Goal: Information Seeking & Learning: Compare options

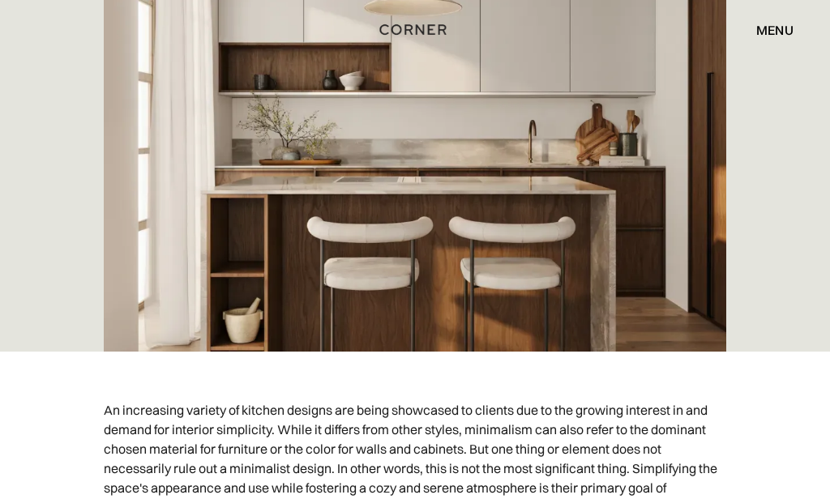
scroll to position [610, 0]
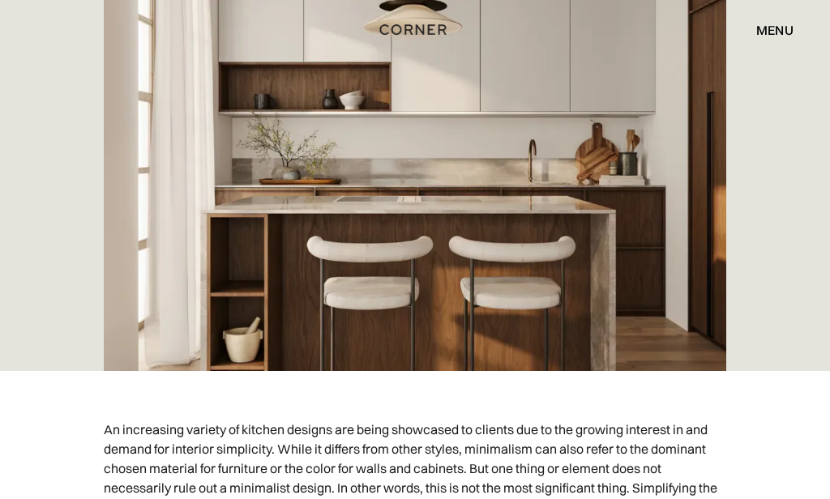
click at [528, 263] on img at bounding box center [415, 154] width 623 height 438
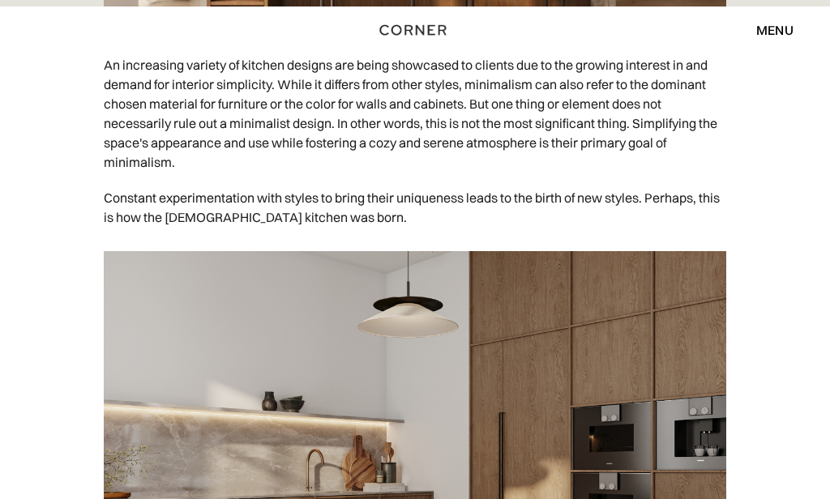
scroll to position [975, 0]
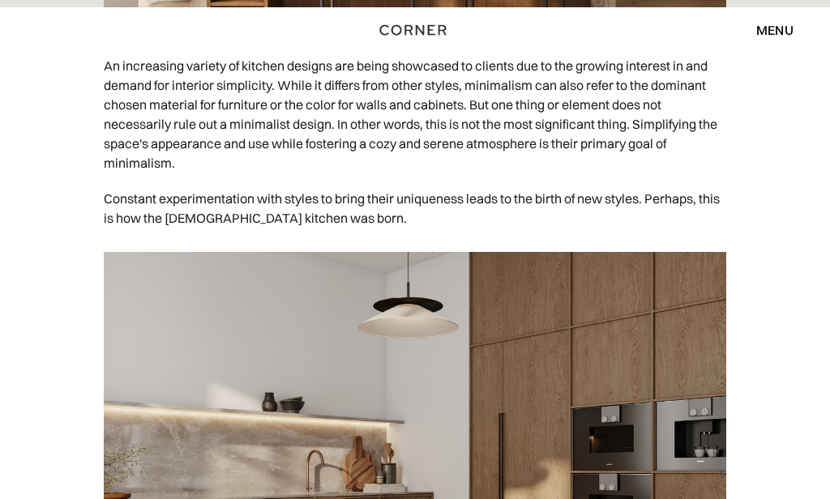
click at [428, 32] on img "home" at bounding box center [412, 29] width 66 height 21
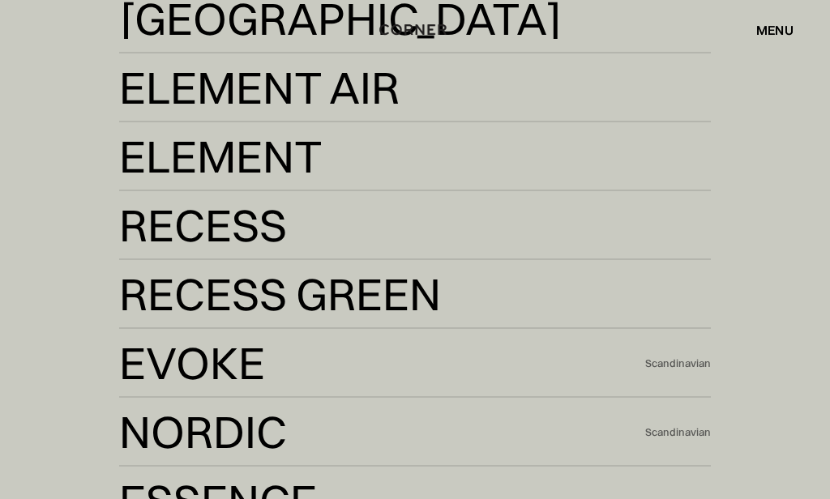
scroll to position [2783, 0]
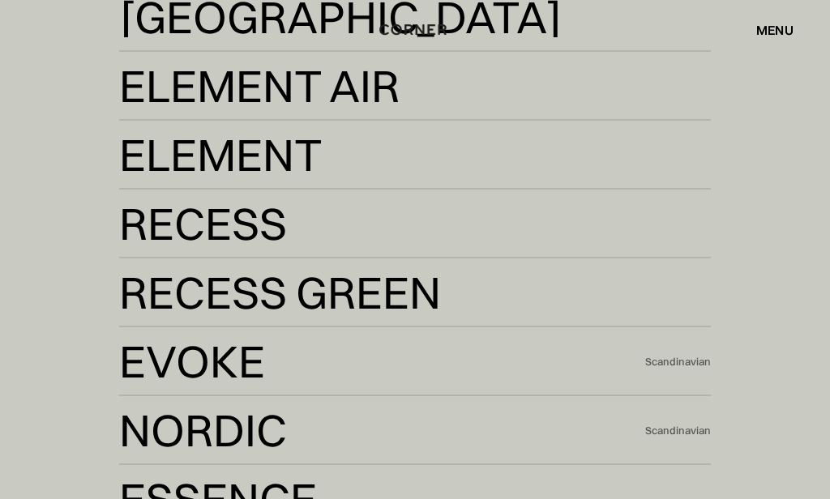
click at [678, 431] on div "Scandinavian" at bounding box center [678, 432] width 66 height 15
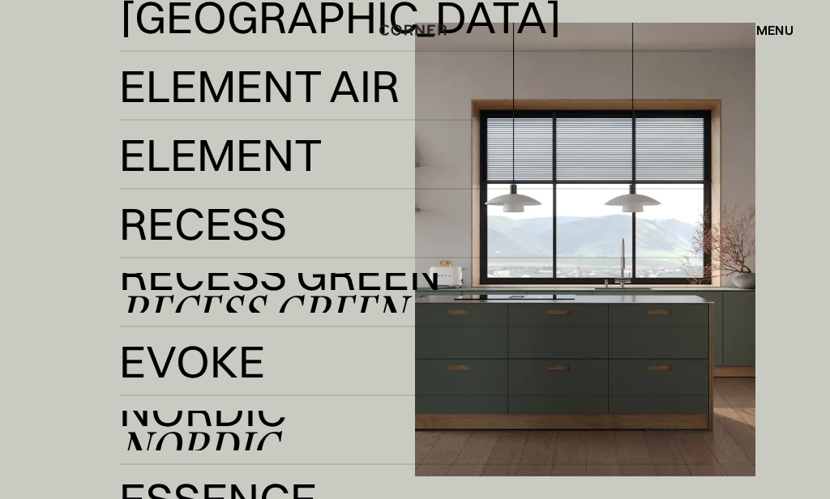
click at [372, 297] on div "Recess Green" at bounding box center [262, 312] width 286 height 39
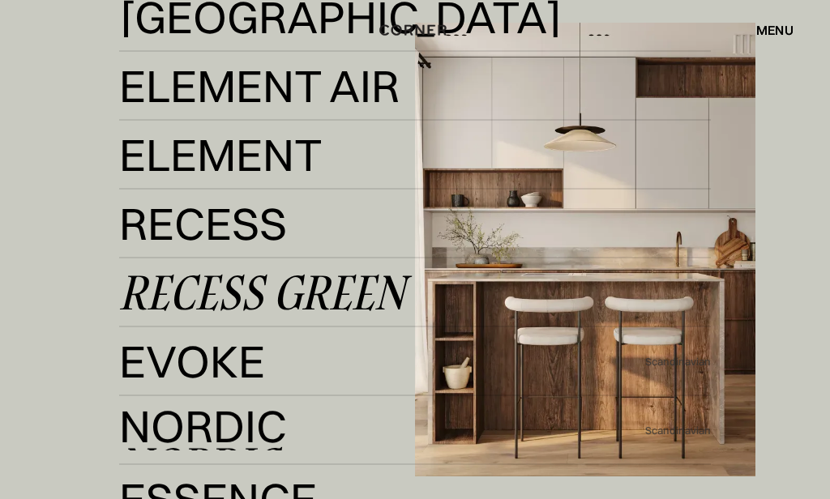
click at [329, 441] on link "Nordic Nordic" at bounding box center [381, 431] width 525 height 40
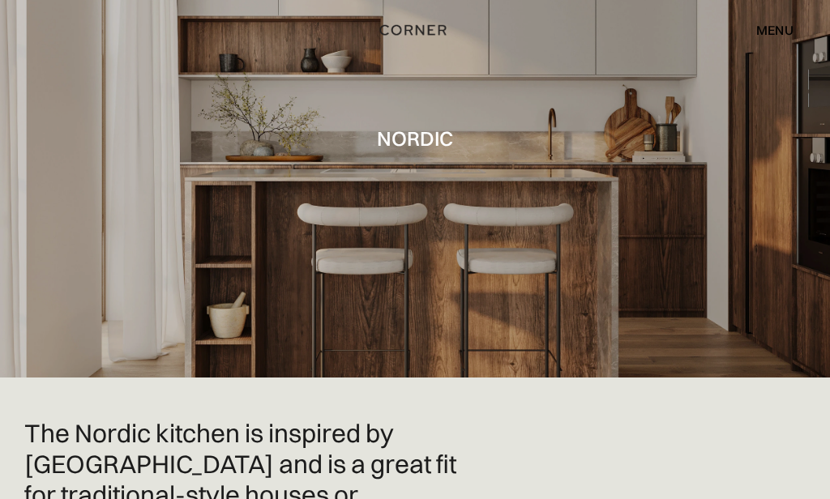
scroll to position [105, 0]
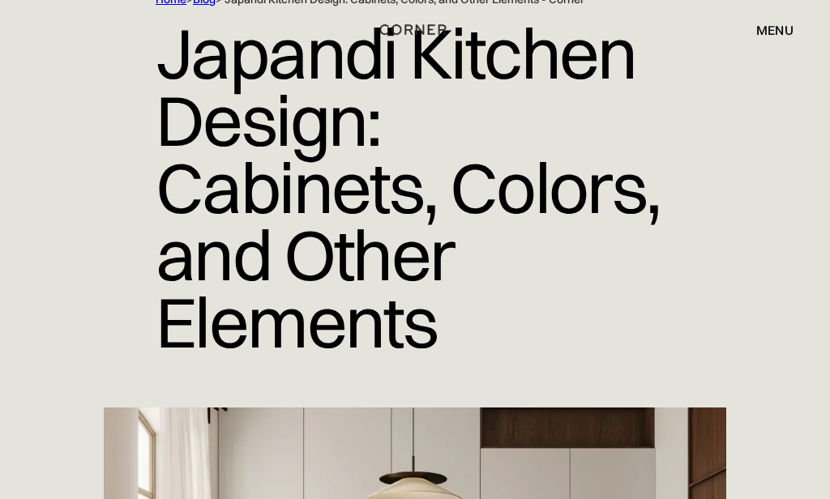
scroll to position [129, 0]
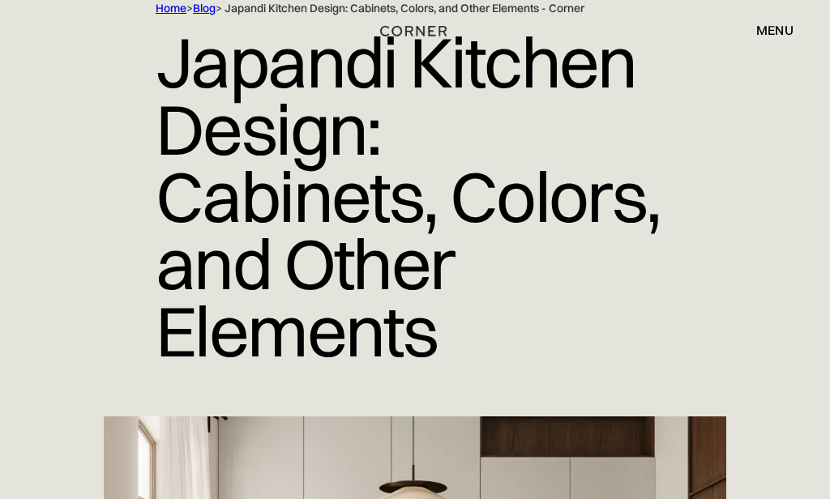
click at [422, 37] on img "home" at bounding box center [413, 30] width 66 height 21
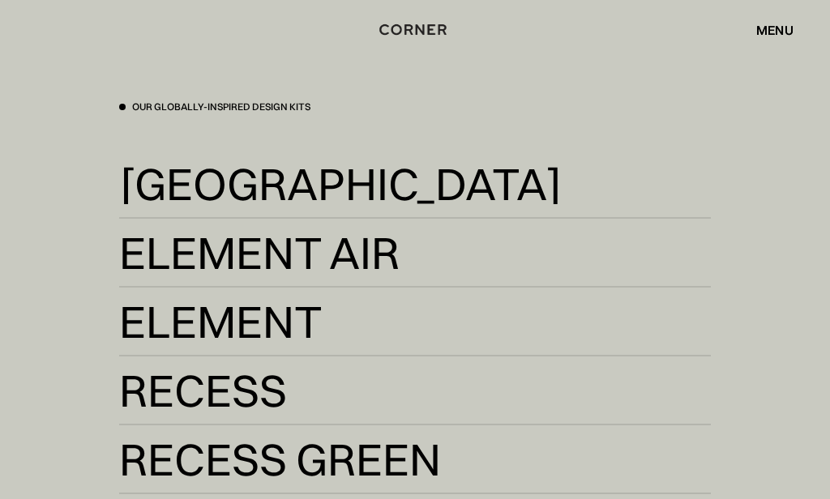
scroll to position [2653, 0]
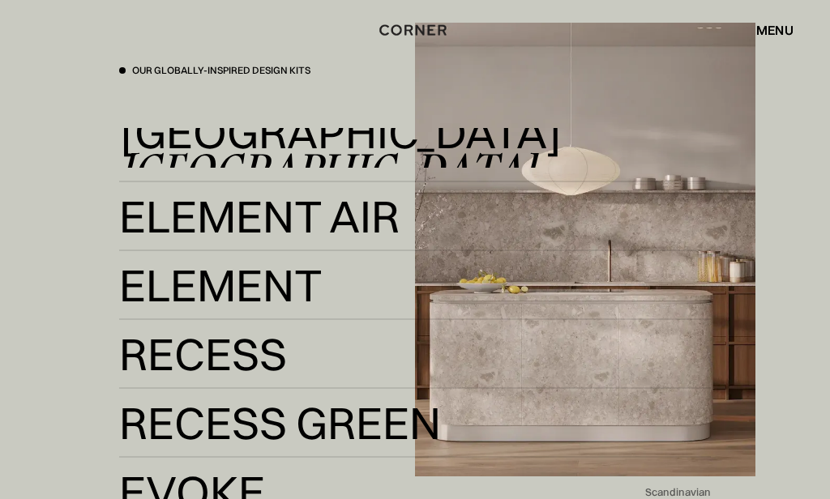
click at [231, 152] on div "Kyoto" at bounding box center [327, 171] width 416 height 39
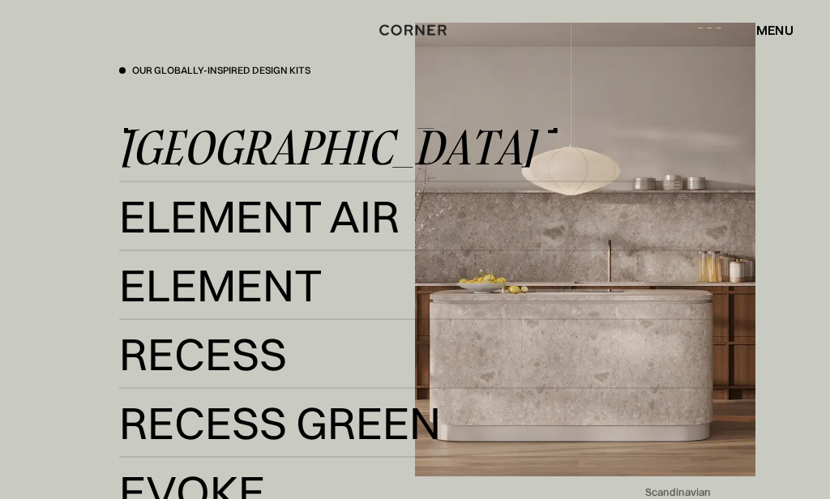
click at [354, 236] on div "Element Air" at bounding box center [251, 255] width 265 height 39
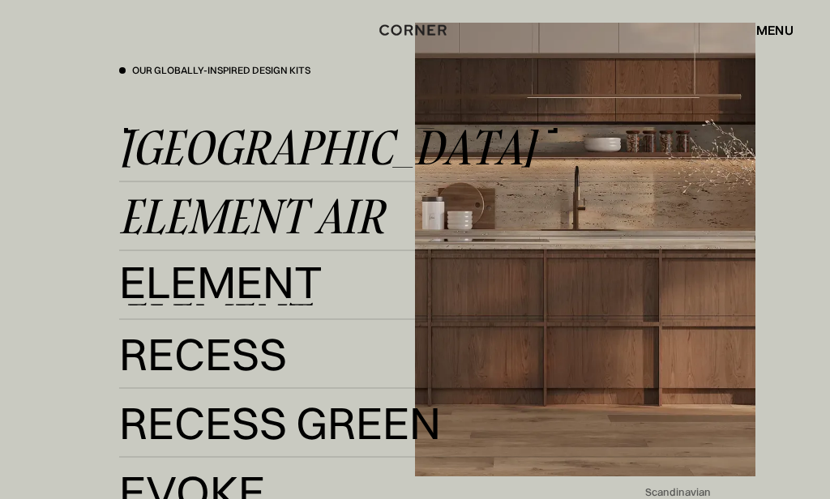
click at [291, 302] on div "Element" at bounding box center [212, 321] width 186 height 39
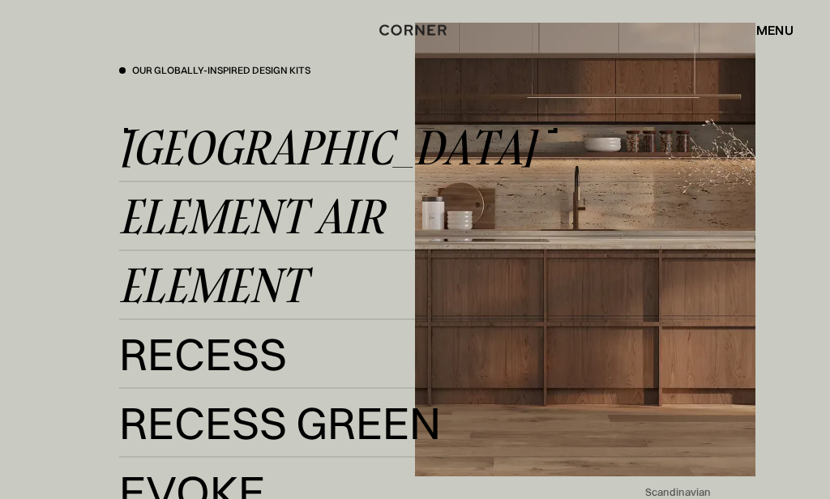
click at [263, 374] on div "Recess" at bounding box center [191, 393] width 144 height 39
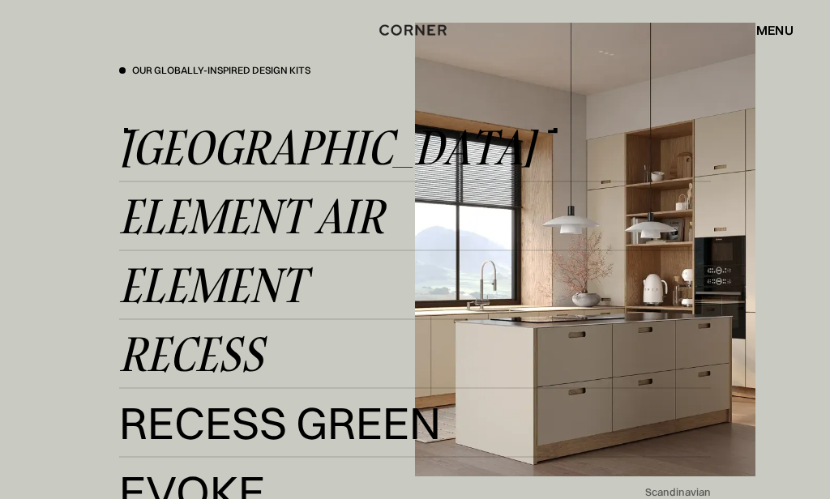
click at [199, 443] on div "Recess Green" at bounding box center [262, 462] width 286 height 39
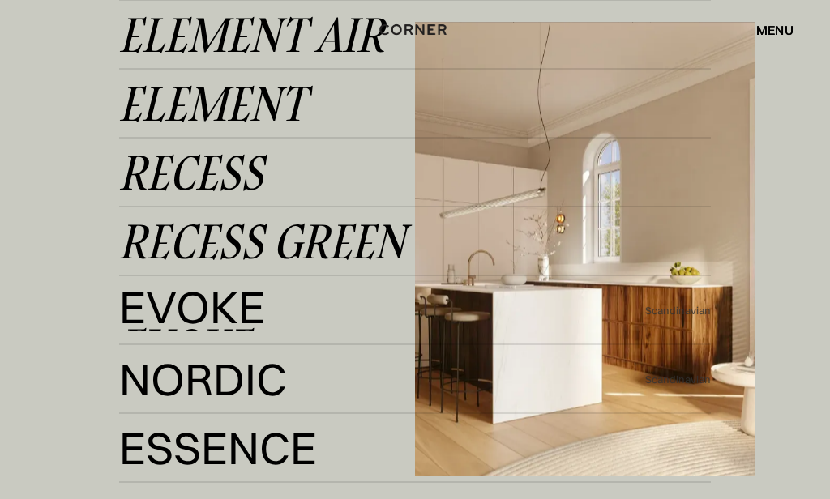
scroll to position [2835, 0]
click at [250, 319] on link "Evoke Evoke" at bounding box center [381, 311] width 525 height 40
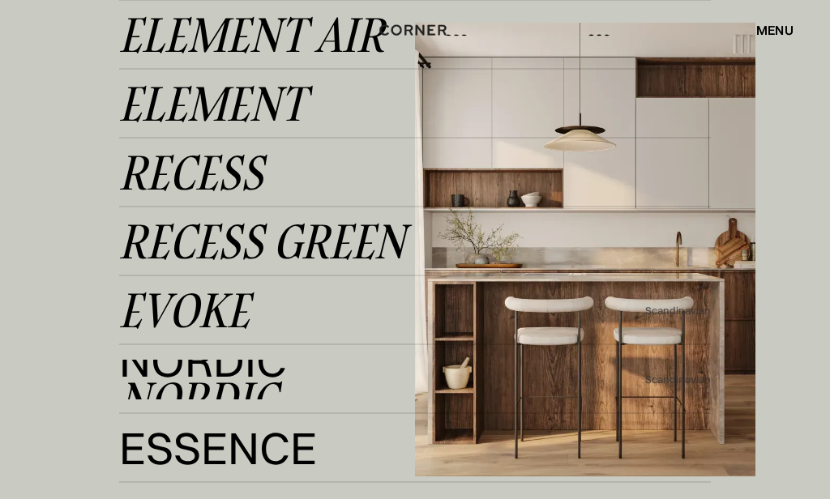
click at [290, 375] on link "Nordic Nordic" at bounding box center [381, 380] width 525 height 40
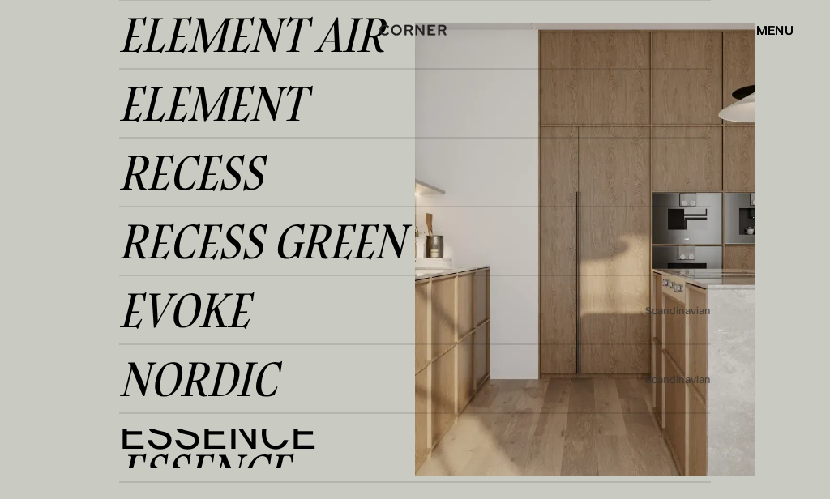
click at [218, 452] on div "Essence" at bounding box center [204, 471] width 170 height 39
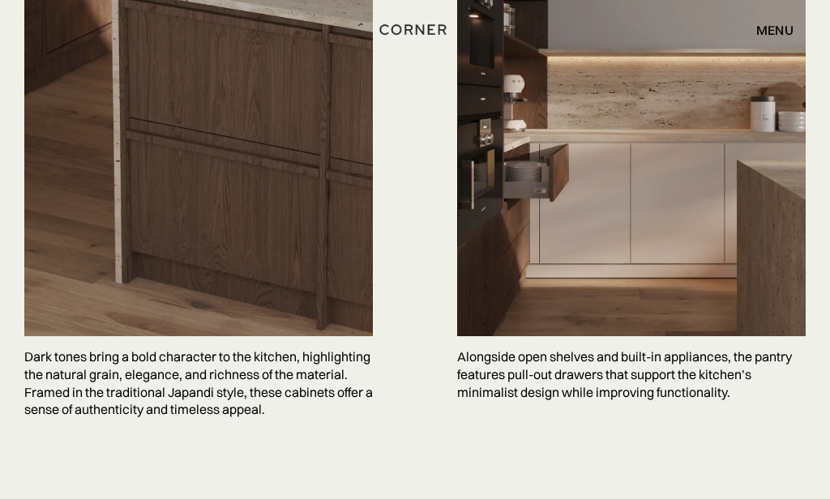
scroll to position [3765, 0]
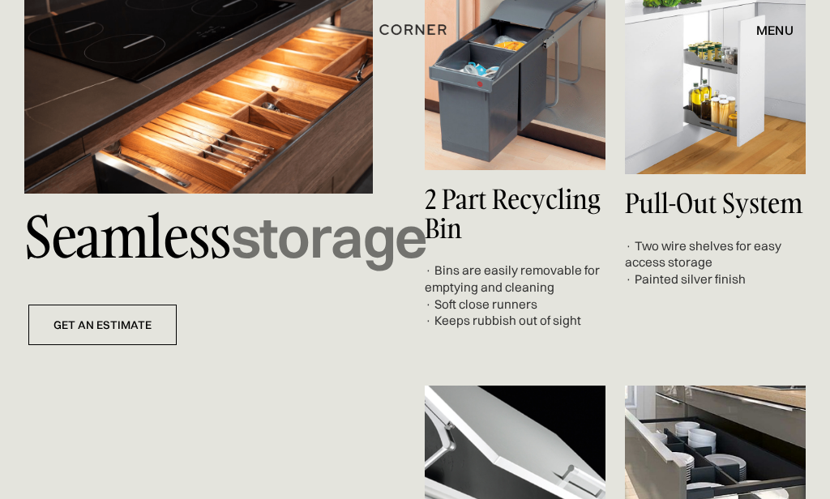
scroll to position [4545, 0]
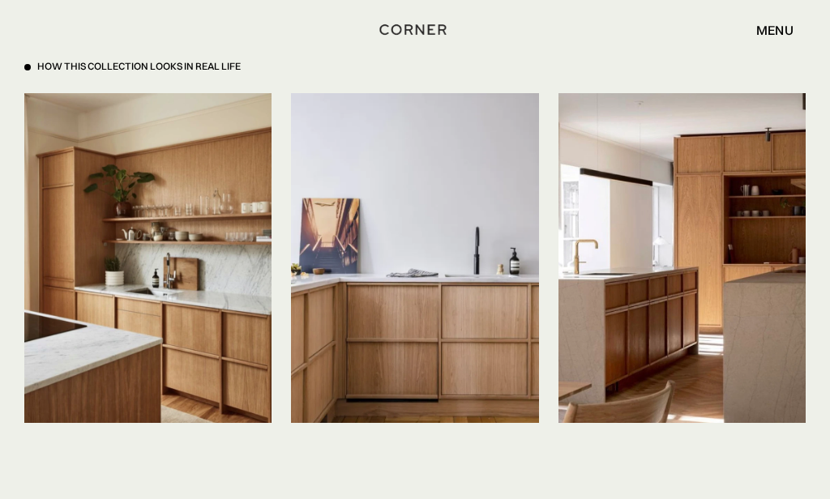
scroll to position [3295, 0]
